Goal: Navigation & Orientation: Find specific page/section

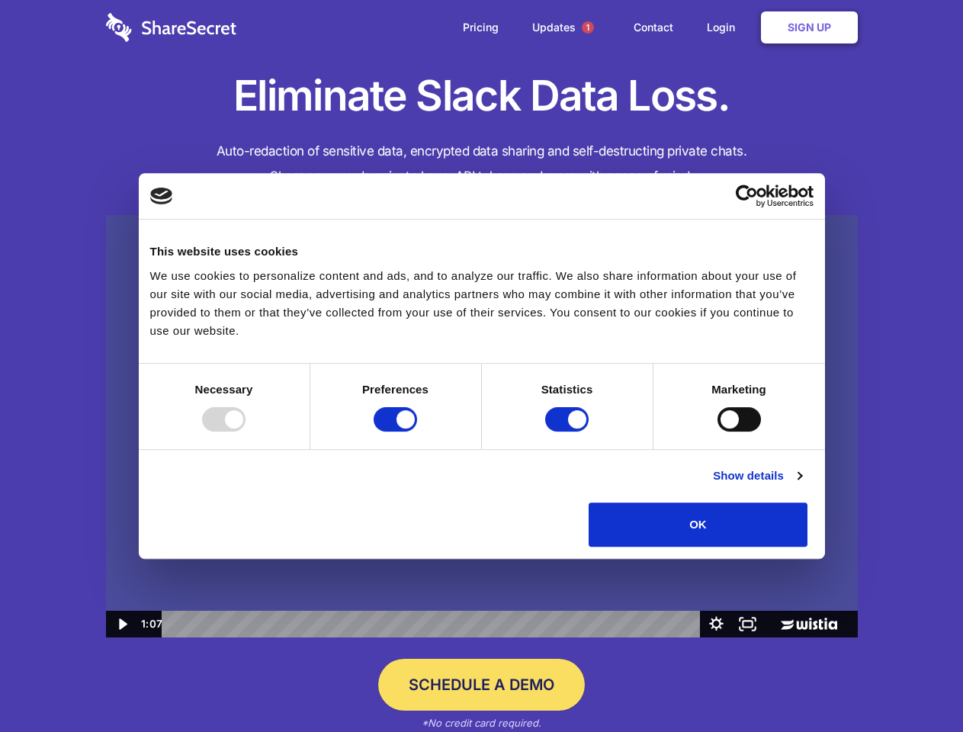
click at [481, 366] on img at bounding box center [482, 426] width 752 height 423
click at [246, 432] on div at bounding box center [223, 419] width 43 height 24
click at [417, 432] on input "Preferences" at bounding box center [395, 419] width 43 height 24
checkbox input "false"
click at [569, 432] on input "Statistics" at bounding box center [566, 419] width 43 height 24
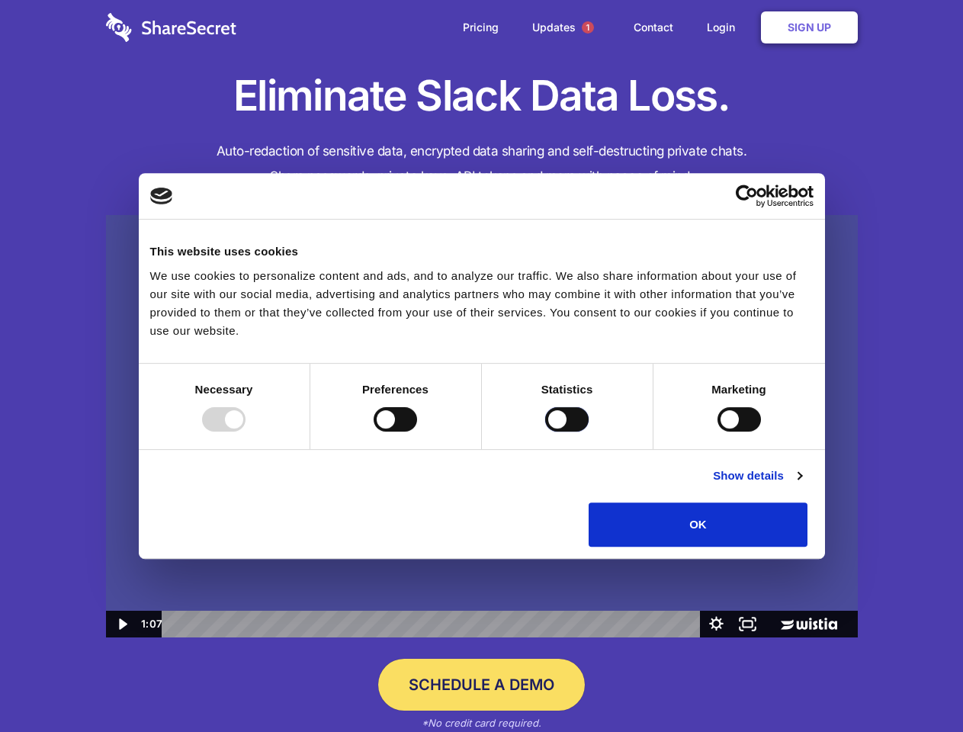
checkbox input "false"
click at [717, 432] on input "Marketing" at bounding box center [738, 419] width 43 height 24
checkbox input "true"
click at [801, 485] on link "Show details" at bounding box center [757, 476] width 88 height 18
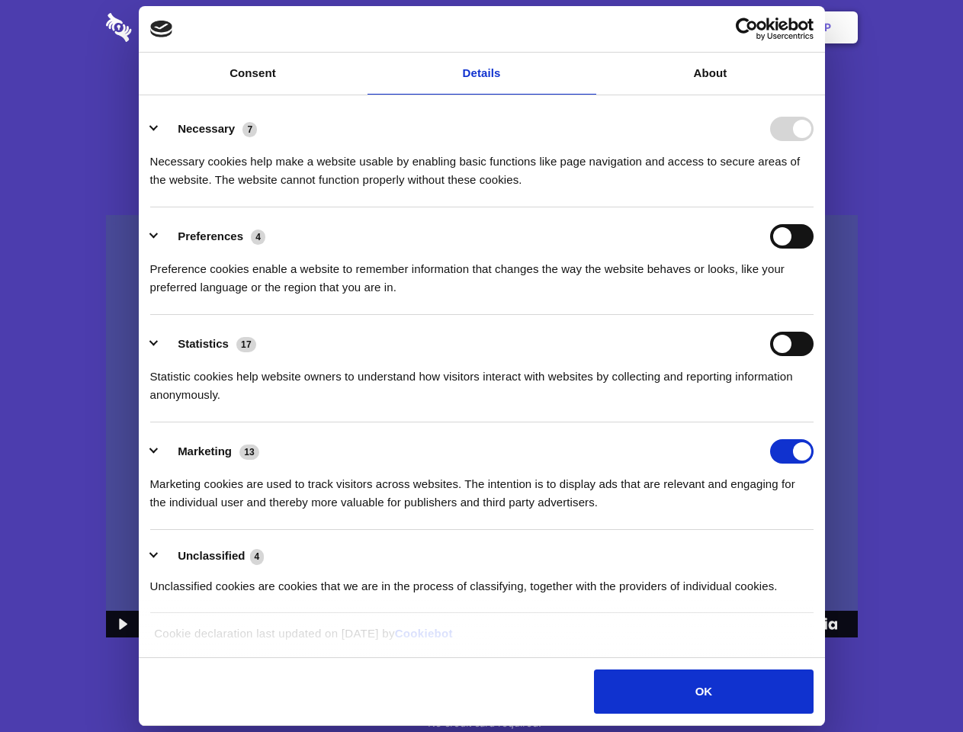
click at [814, 207] on li "Necessary 7 Necessary cookies help make a website usable by enabling basic func…" at bounding box center [481, 154] width 663 height 108
click at [587, 27] on span "1" at bounding box center [588, 27] width 12 height 12
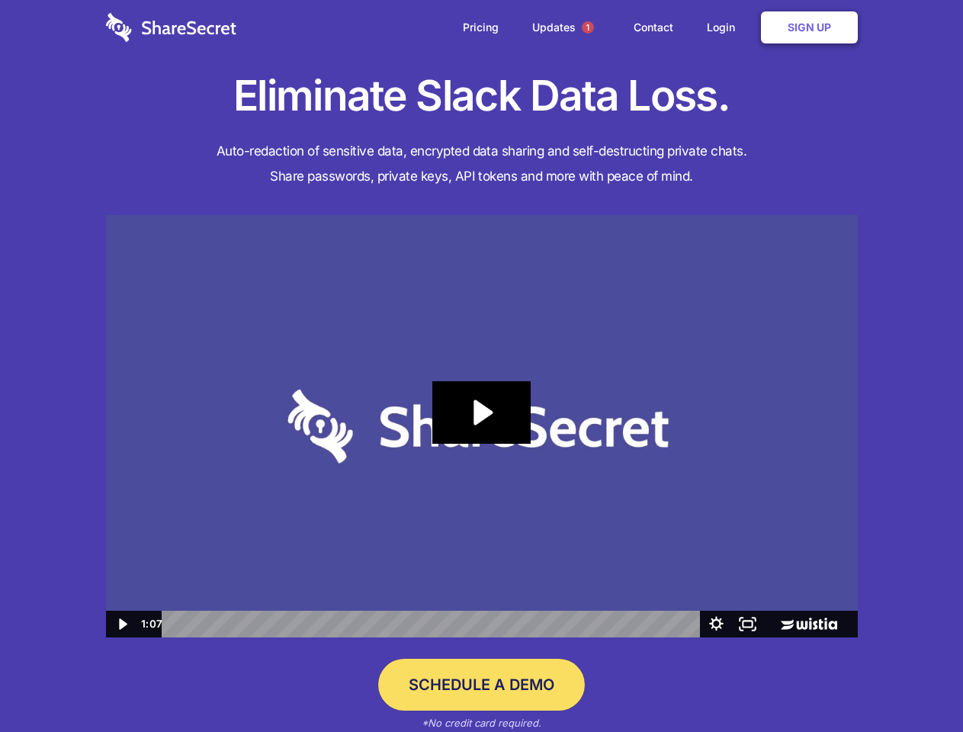
click at [482, 426] on icon "Play Video: Sharesecret Slack Extension" at bounding box center [481, 412] width 98 height 63
